Goal: Transaction & Acquisition: Purchase product/service

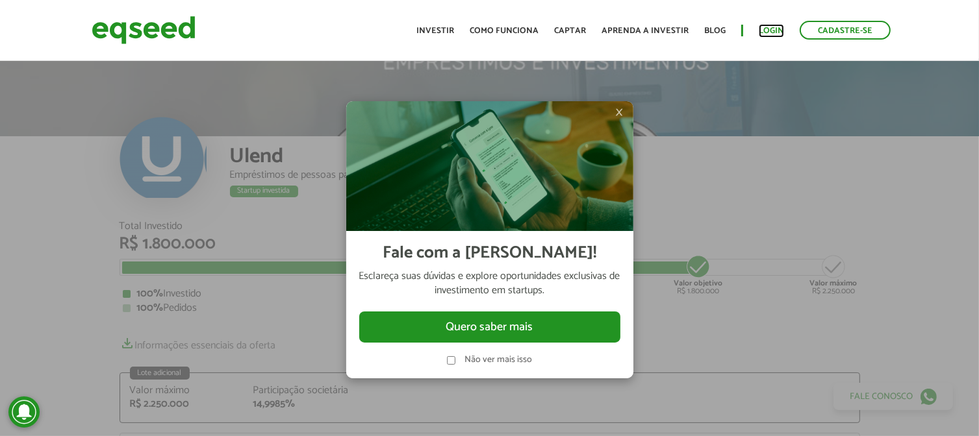
click at [777, 27] on link "Login" at bounding box center [771, 31] width 25 height 8
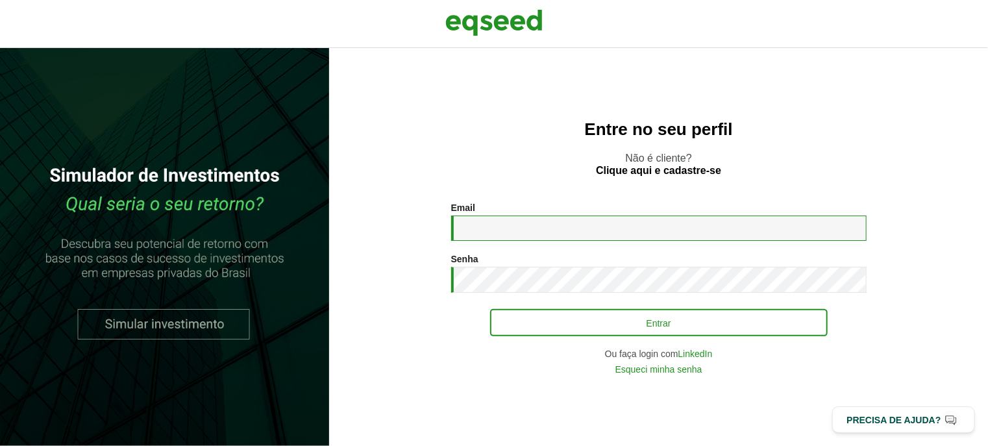
type input "**********"
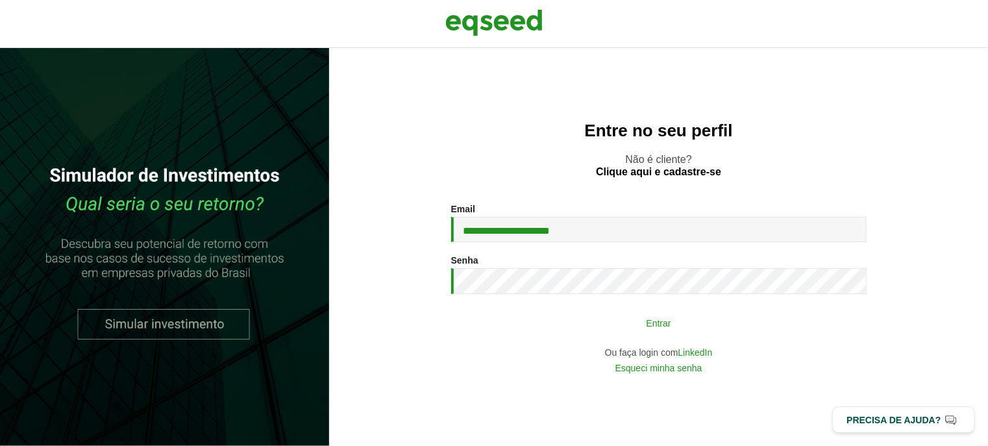
click at [642, 317] on button "Entrar" at bounding box center [659, 322] width 338 height 25
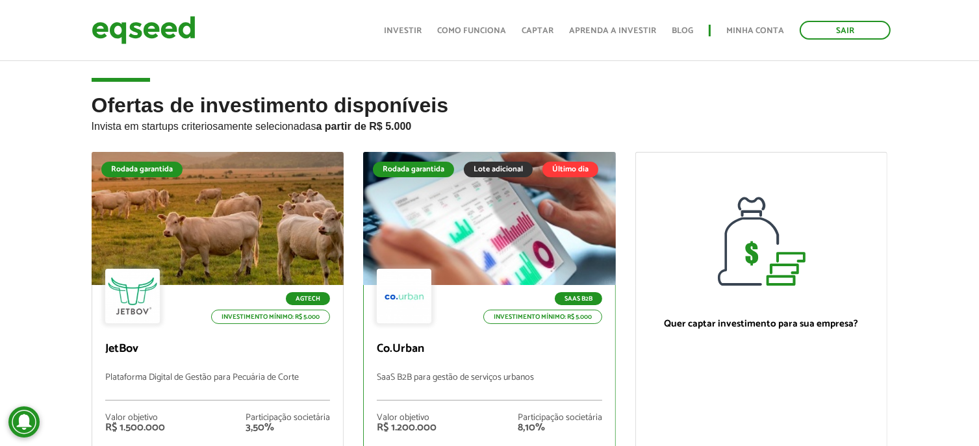
scroll to position [130, 0]
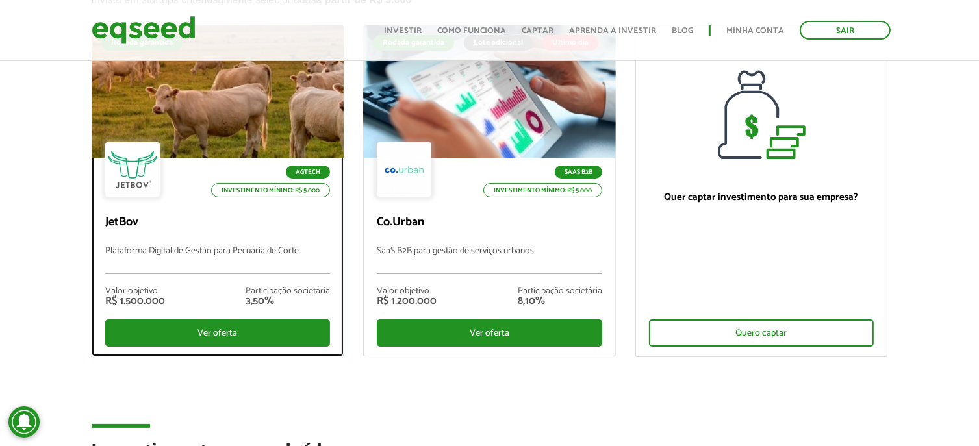
click at [286, 226] on p "JetBov" at bounding box center [217, 223] width 225 height 14
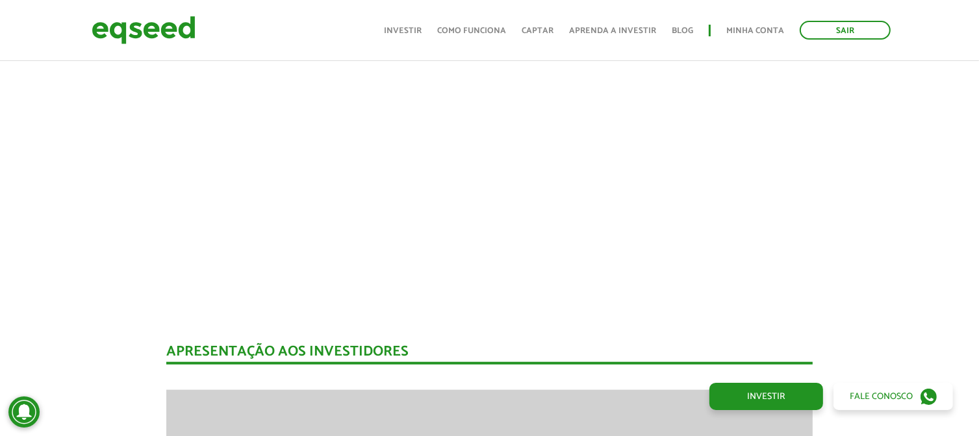
scroll to position [1172, 0]
